Goal: Find specific page/section: Find specific page/section

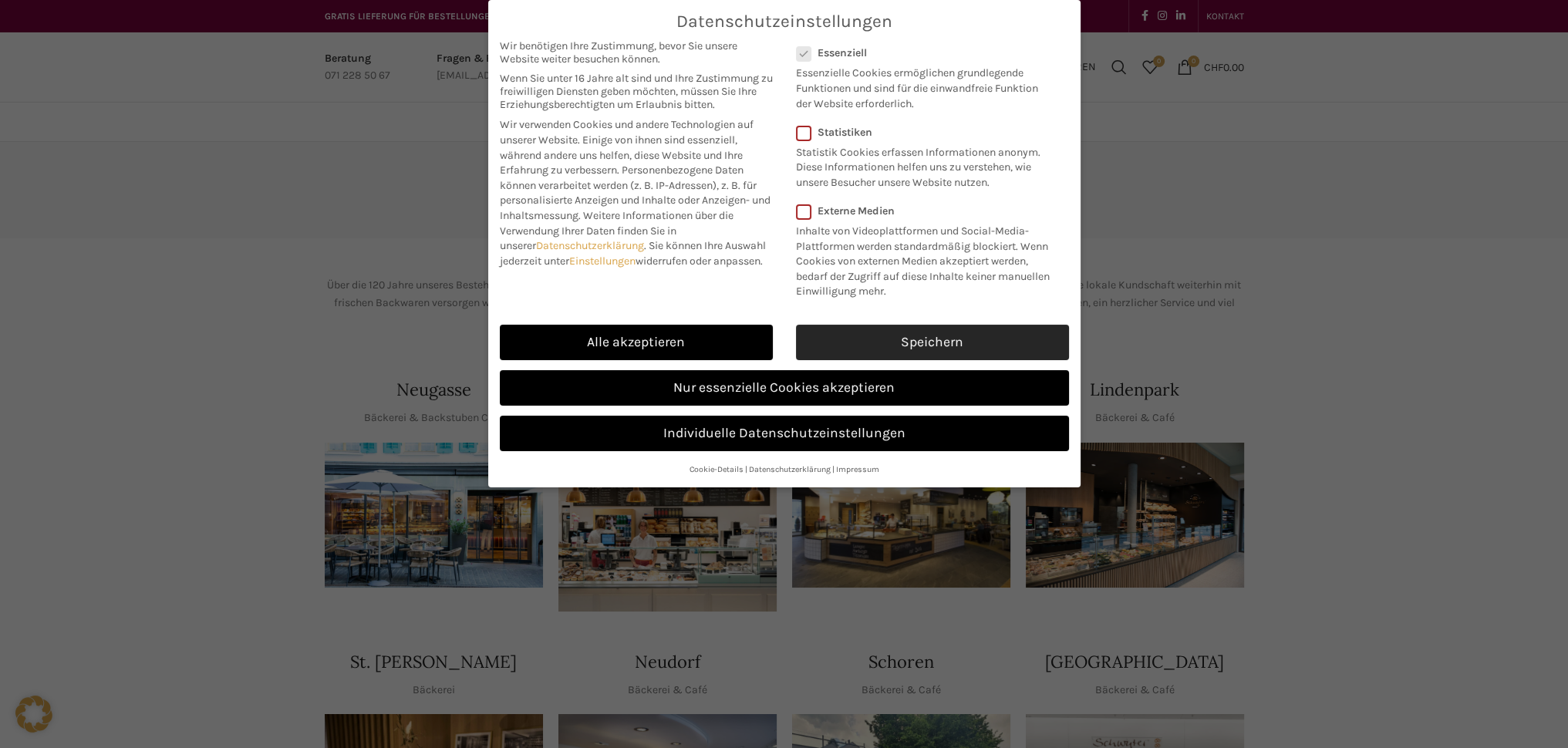
click at [937, 339] on link "Speichern" at bounding box center [932, 342] width 273 height 36
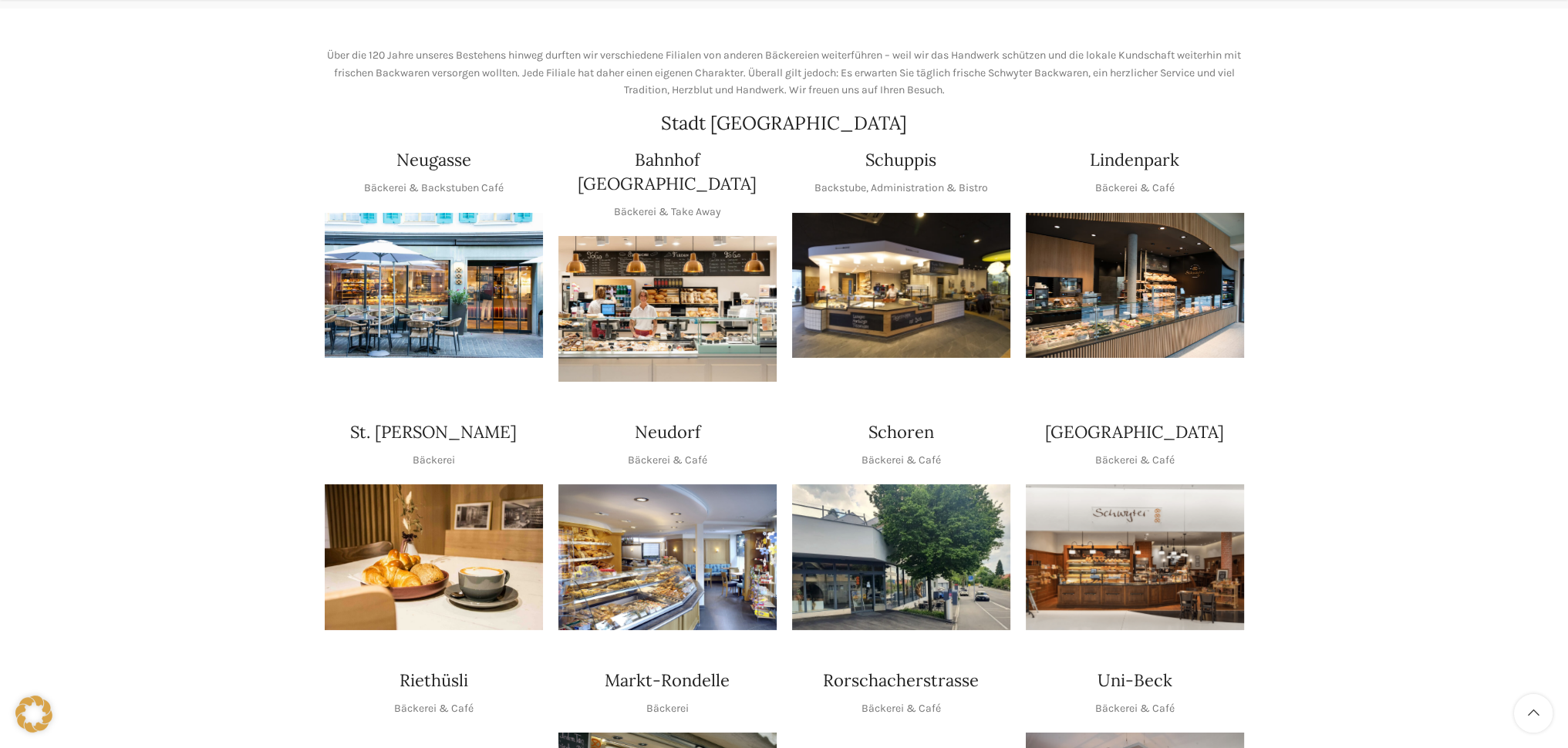
scroll to position [230, 0]
click at [857, 285] on img "1 / 1" at bounding box center [901, 285] width 218 height 146
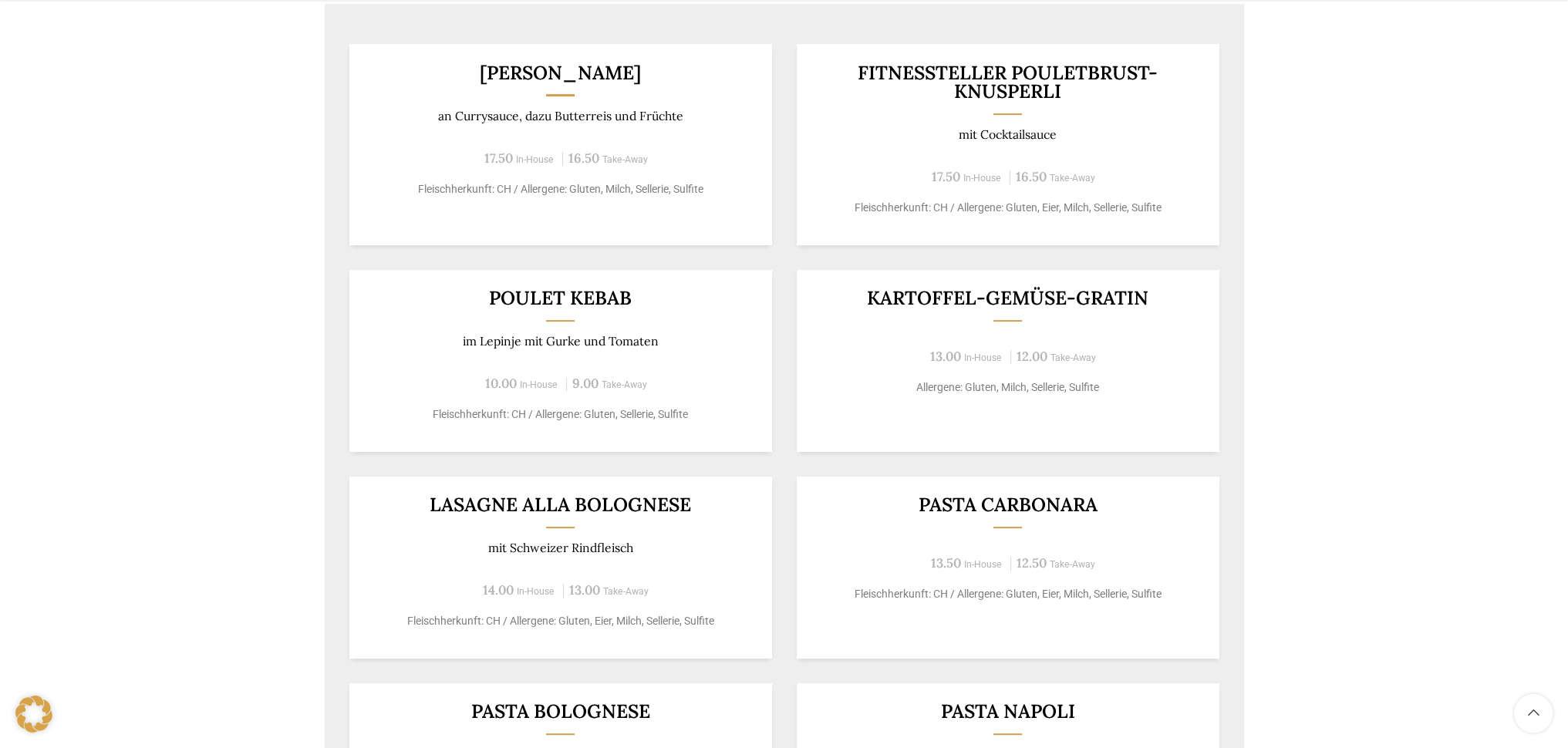
scroll to position [913, 0]
click at [1438, 120] on div "Backstubenbistro Schuppis Wochentag ÖFFNUNGSZEITEN Montag - Freitag 06:00 - 16:…" at bounding box center [784, 64] width 1568 height 1672
